Goal: Task Accomplishment & Management: Complete application form

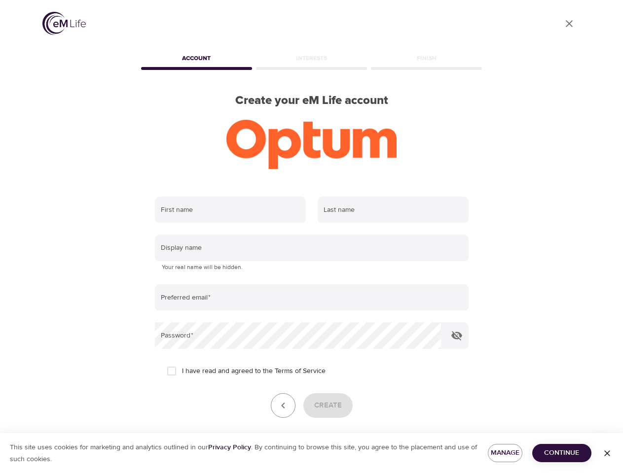
click at [230, 210] on input "text" at bounding box center [230, 210] width 151 height 27
click at [393, 210] on input "text" at bounding box center [393, 210] width 151 height 27
click at [312, 248] on input "text" at bounding box center [312, 248] width 314 height 27
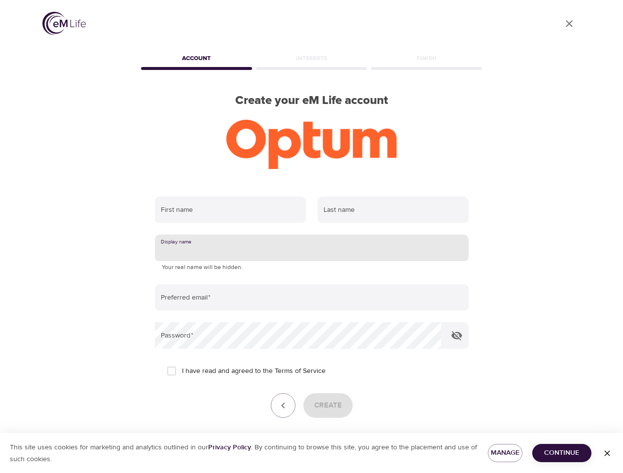
click at [312, 298] on input "email" at bounding box center [312, 297] width 314 height 27
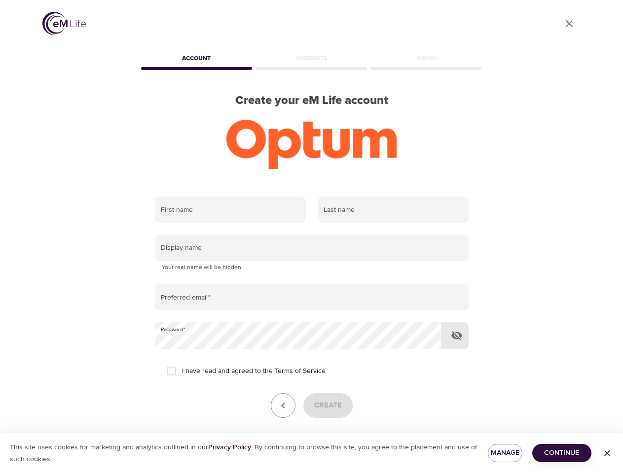
click at [457, 336] on icon "button" at bounding box center [457, 336] width 12 height 12
click at [283, 406] on icon "button" at bounding box center [283, 406] width 12 height 12
click at [327, 406] on div "Create" at bounding box center [312, 405] width 314 height 25
click at [505, 453] on span "Manage" at bounding box center [504, 453] width 19 height 12
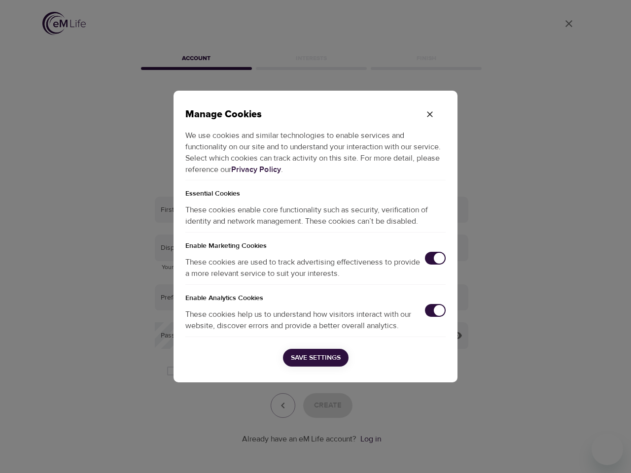
click at [562, 453] on div "Manage Cookies We use cookies and similar technologies to enable services and f…" at bounding box center [315, 236] width 631 height 473
